Goal: Find specific page/section: Find specific page/section

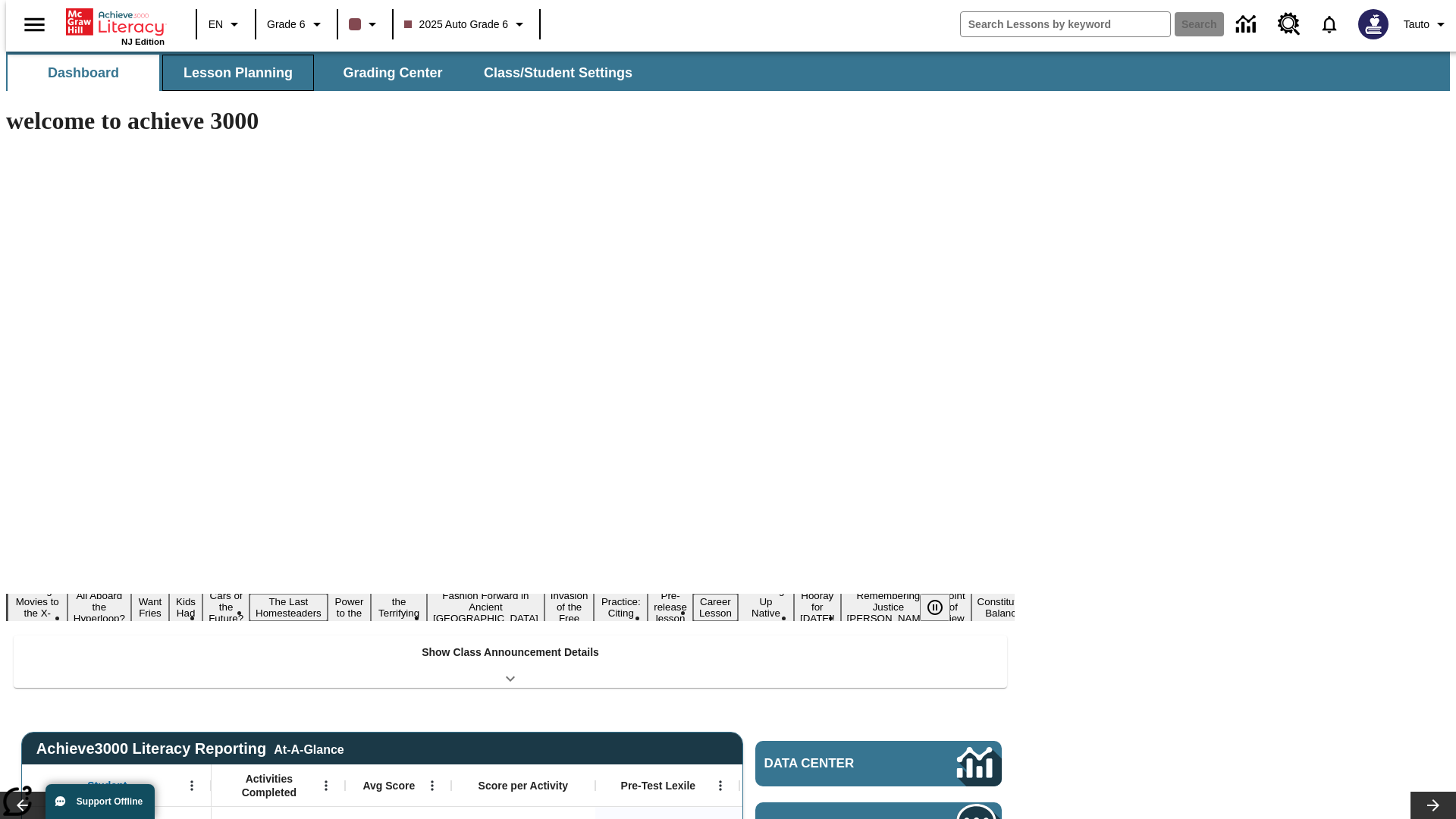
click at [232, 73] on button "Lesson Planning" at bounding box center [238, 72] width 151 height 36
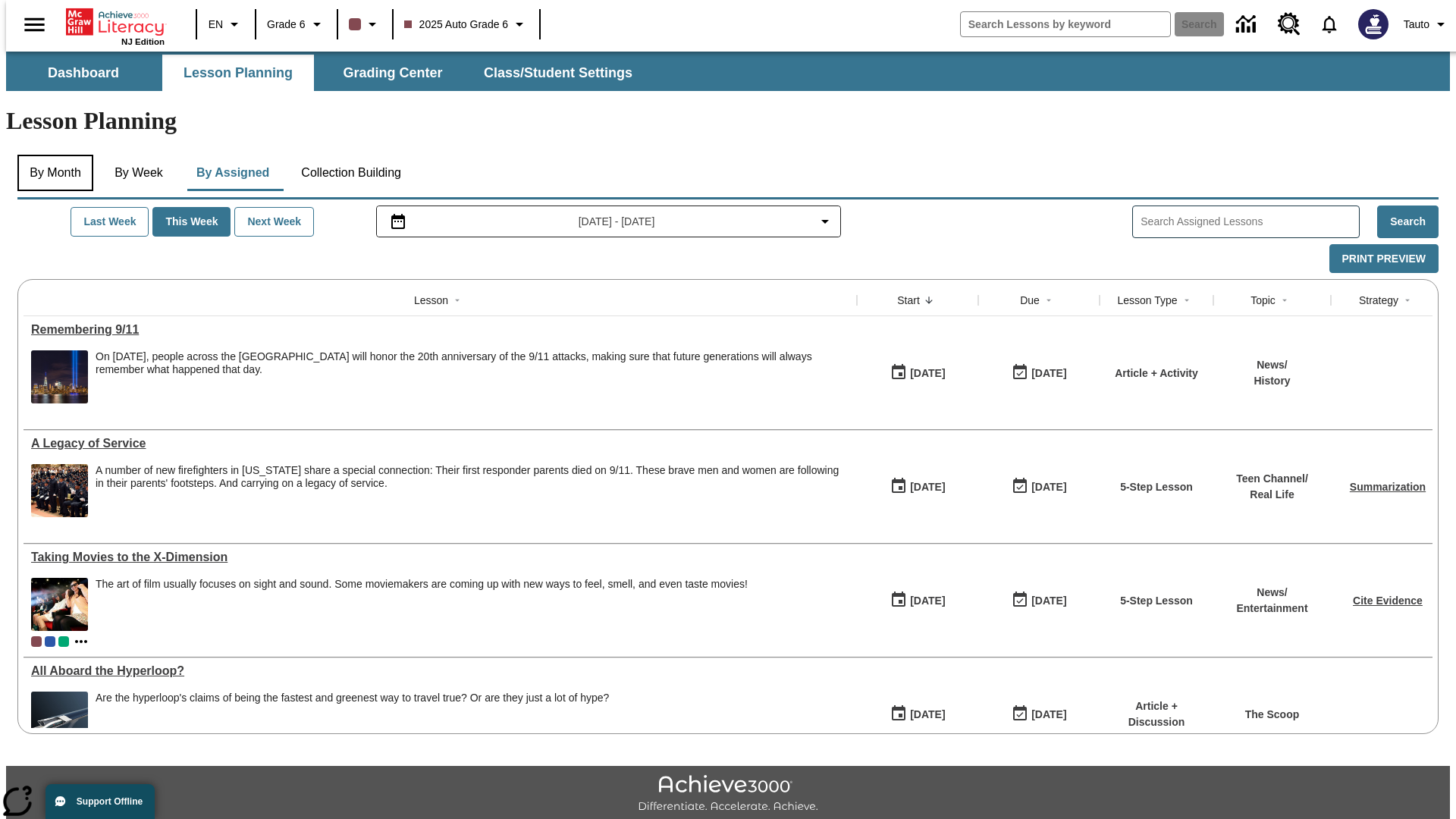
click at [51, 155] on button "By Month" at bounding box center [56, 172] width 76 height 36
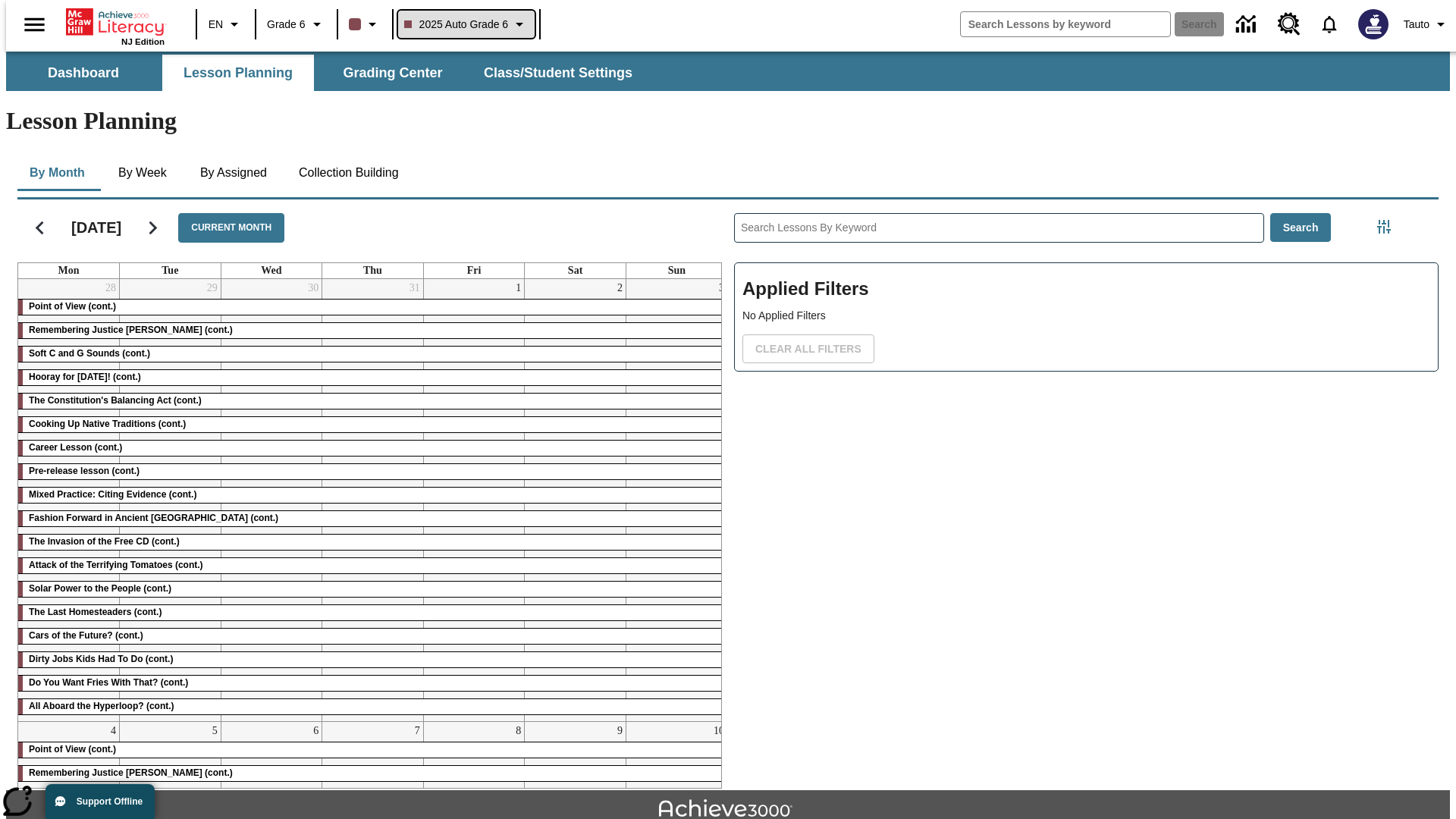
click at [464, 24] on span "2025 Auto Grade 6" at bounding box center [456, 25] width 104 height 16
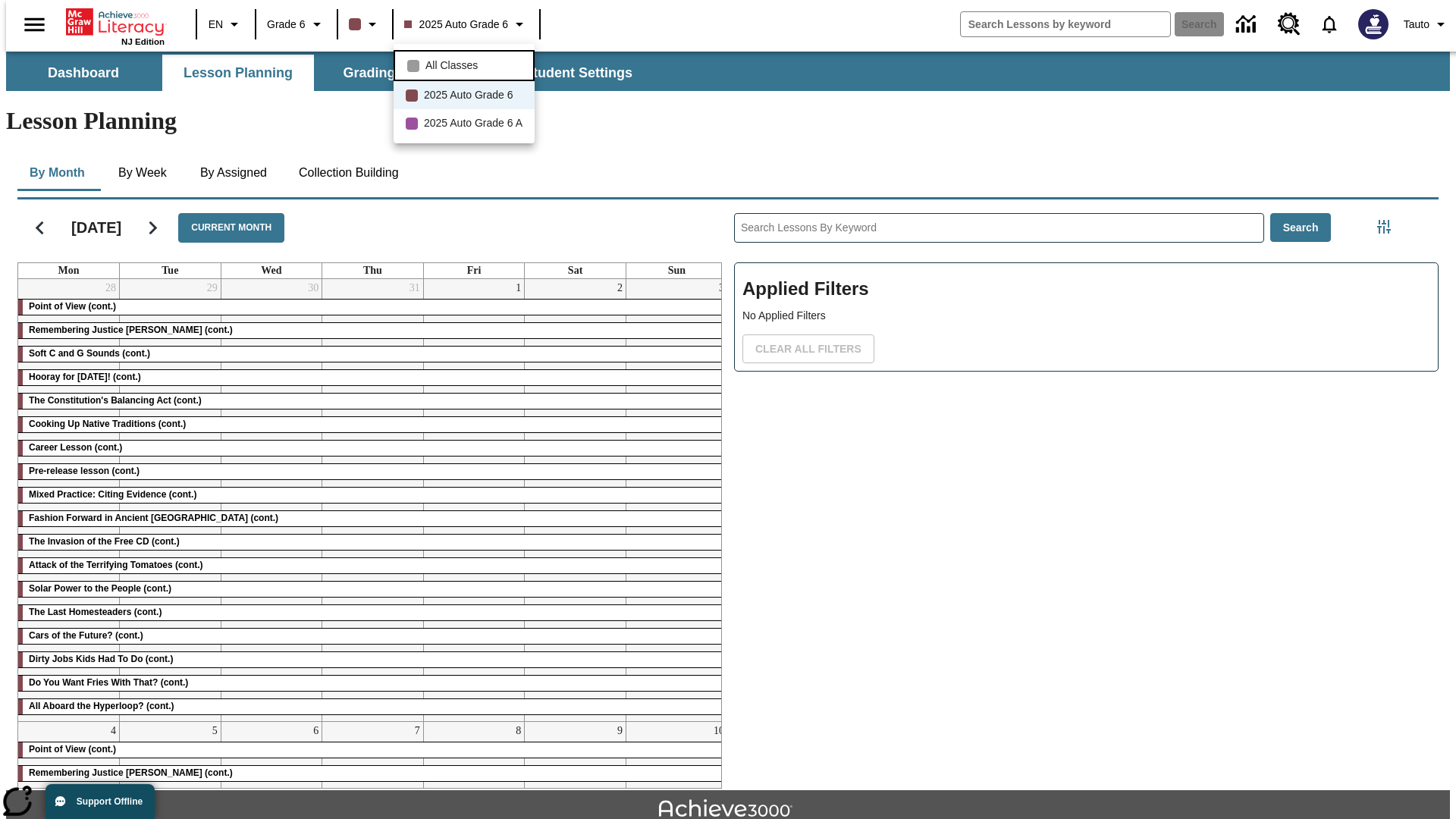
click at [466, 64] on span "All Classes" at bounding box center [451, 66] width 53 height 16
